Goal: Task Accomplishment & Management: Complete application form

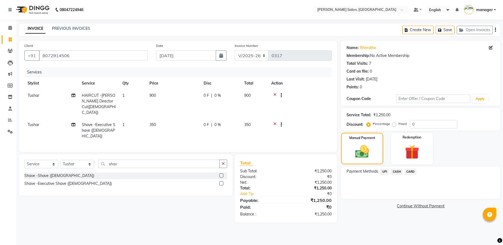
select select "7119"
select select "service"
click at [91, 160] on select "Select Stylist [PERSON_NAME] ESHARA [PERSON_NAME] [PERSON_NAME] Madhu manager […" at bounding box center [77, 164] width 34 height 8
select select "69627"
click at [60, 160] on select "Select Stylist [PERSON_NAME] ESHARA [PERSON_NAME] [PERSON_NAME] Madhu manager […" at bounding box center [77, 164] width 34 height 8
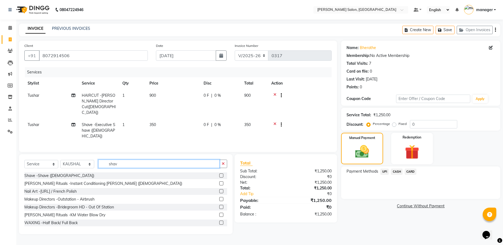
click at [114, 160] on input "shav" at bounding box center [158, 164] width 121 height 8
click at [119, 160] on input "shav" at bounding box center [158, 164] width 121 height 8
click at [219, 173] on label at bounding box center [221, 175] width 4 height 4
click at [219, 174] on input "checkbox" at bounding box center [221, 176] width 4 height 4
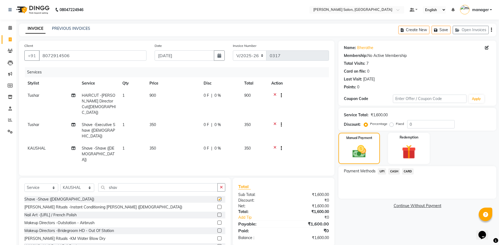
checkbox input "false"
click at [275, 122] on icon at bounding box center [275, 125] width 3 height 7
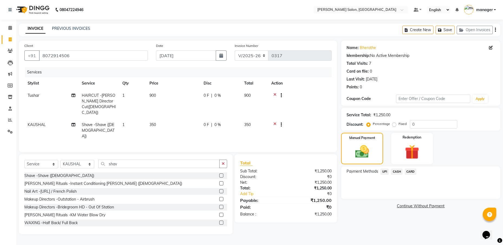
click at [45, 122] on span "KAUSHAL" at bounding box center [37, 124] width 18 height 5
select select "69627"
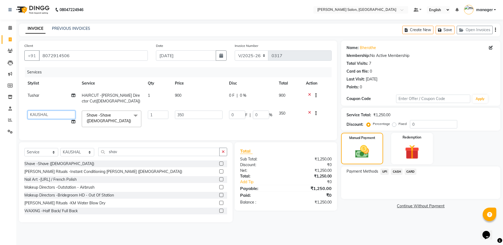
click at [51, 114] on select "[PERSON_NAME] [PERSON_NAME] [PERSON_NAME] Madhu manager [PERSON_NAME] [PERSON_N…" at bounding box center [52, 115] width 48 height 8
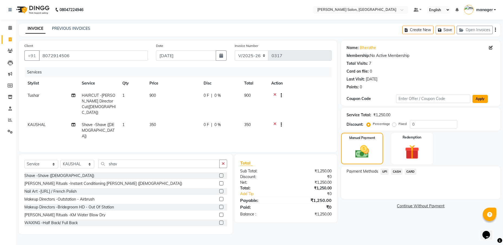
click at [480, 96] on button "Apply" at bounding box center [480, 99] width 15 height 8
click at [426, 101] on input "text" at bounding box center [433, 99] width 74 height 8
click at [430, 76] on div "Last Visit: [DATE]" at bounding box center [421, 79] width 148 height 6
click at [377, 95] on div "Coupon Code Apply" at bounding box center [421, 98] width 148 height 9
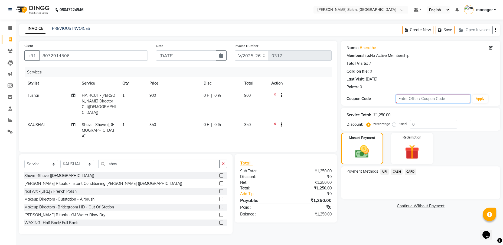
click at [403, 98] on input "text" at bounding box center [433, 99] width 74 height 8
drag, startPoint x: 72, startPoint y: 59, endPoint x: 40, endPoint y: 57, distance: 32.3
click at [40, 57] on input "8072914506" at bounding box center [93, 55] width 109 height 10
drag, startPoint x: 14, startPoint y: 118, endPoint x: 12, endPoint y: 109, distance: 8.8
drag, startPoint x: 12, startPoint y: 109, endPoint x: 8, endPoint y: 88, distance: 22.3
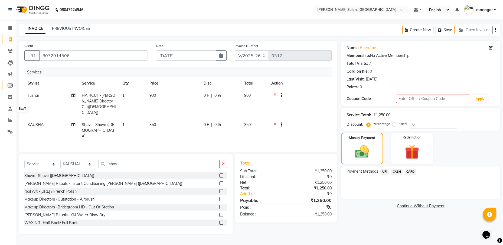
click at [8, 88] on span at bounding box center [9, 86] width 9 height 6
click at [395, 171] on span "CASH" at bounding box center [397, 172] width 12 height 6
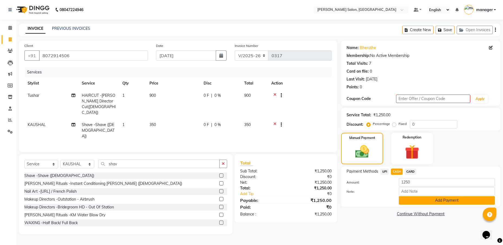
click at [431, 199] on button "Add Payment" at bounding box center [447, 200] width 96 height 8
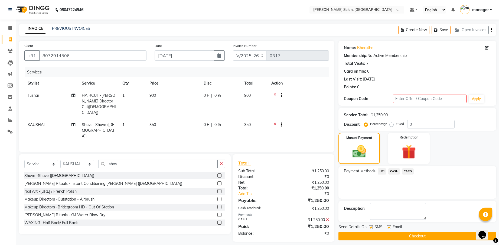
click at [392, 171] on span "CASH" at bounding box center [394, 171] width 12 height 6
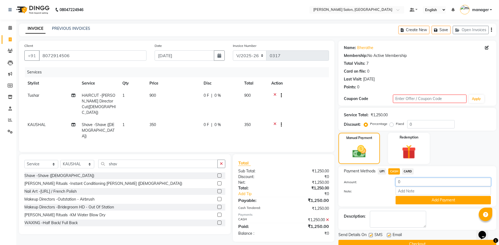
click at [406, 184] on input "0" at bounding box center [443, 182] width 95 height 8
type input "1250"
click at [425, 201] on button "Add Payment" at bounding box center [443, 200] width 95 height 8
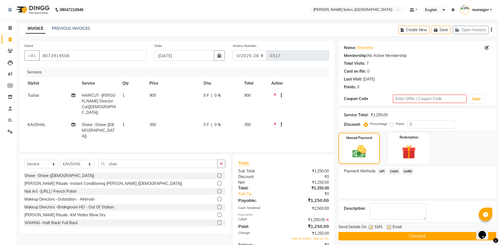
click at [400, 234] on button "Checkout" at bounding box center [418, 236] width 158 height 8
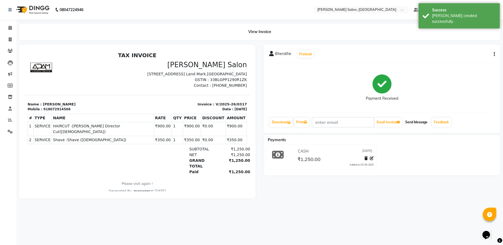
click at [422, 121] on button "Send Message" at bounding box center [416, 122] width 27 height 9
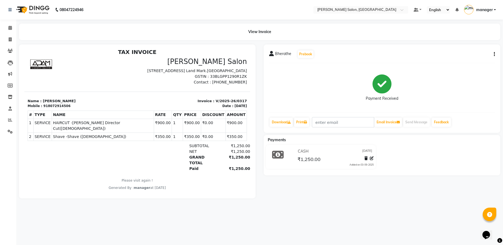
scroll to position [4, 0]
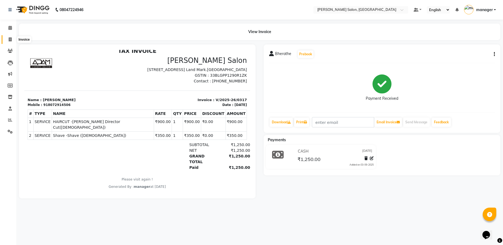
click at [12, 38] on span at bounding box center [9, 40] width 9 height 6
select select "service"
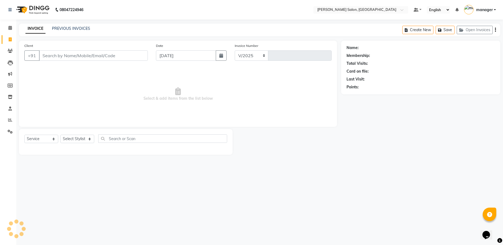
select select "7119"
type input "0318"
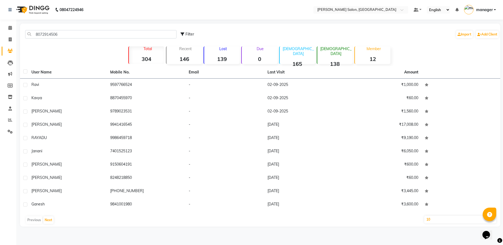
click at [157, 37] on input "8072914506" at bounding box center [100, 34] width 151 height 8
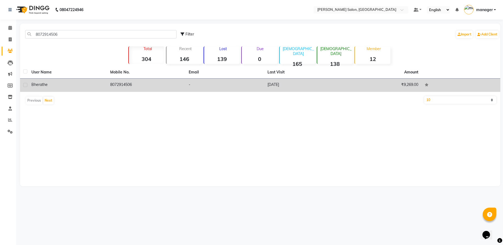
type input "8072914506"
click at [92, 88] on td "Bherathe" at bounding box center [67, 85] width 79 height 13
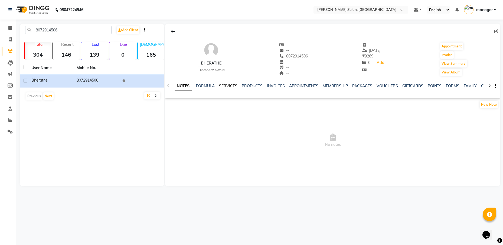
click at [233, 86] on link "SERVICES" at bounding box center [228, 85] width 18 height 5
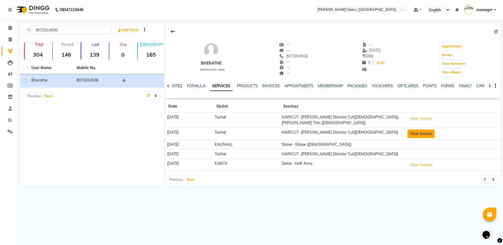
click at [433, 131] on button "View Invoice" at bounding box center [421, 133] width 27 height 8
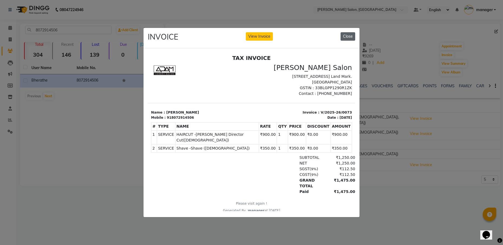
click at [345, 35] on button "Close" at bounding box center [348, 36] width 15 height 8
